Goal: Information Seeking & Learning: Get advice/opinions

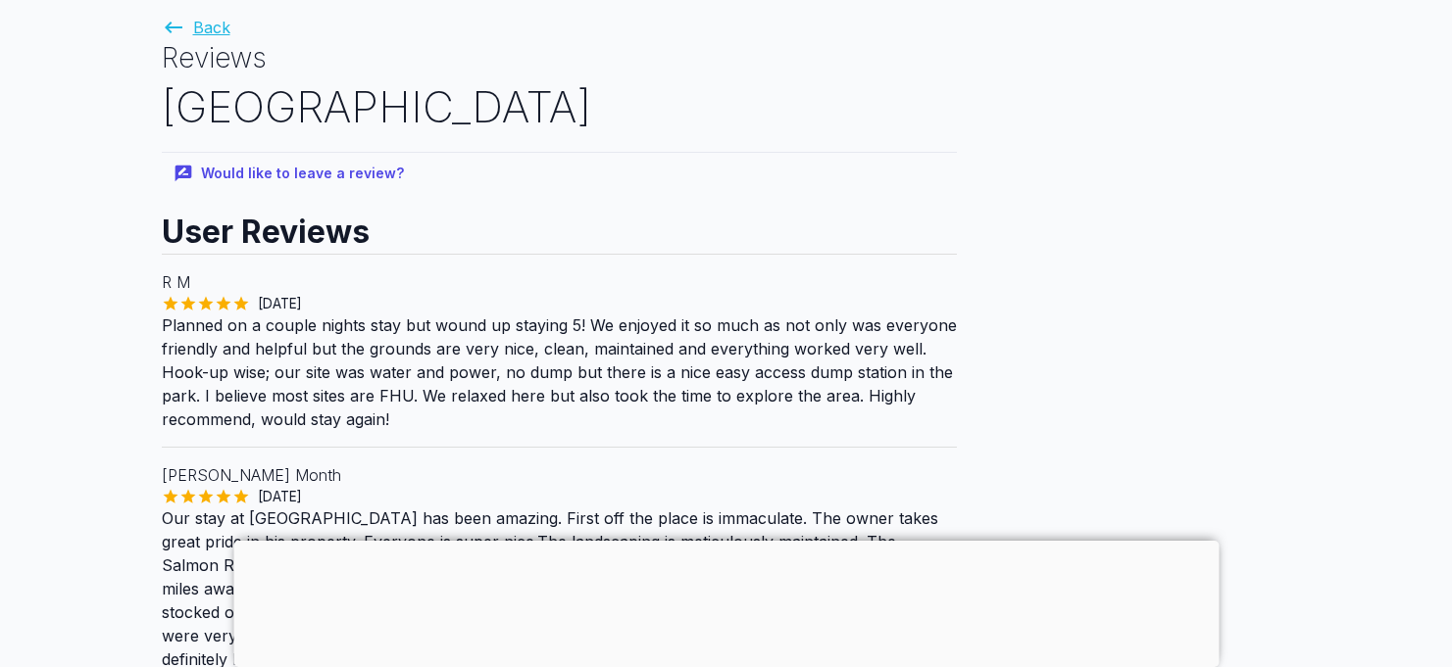
click at [220, 25] on link "Back" at bounding box center [196, 28] width 69 height 20
